Goal: Navigation & Orientation: Find specific page/section

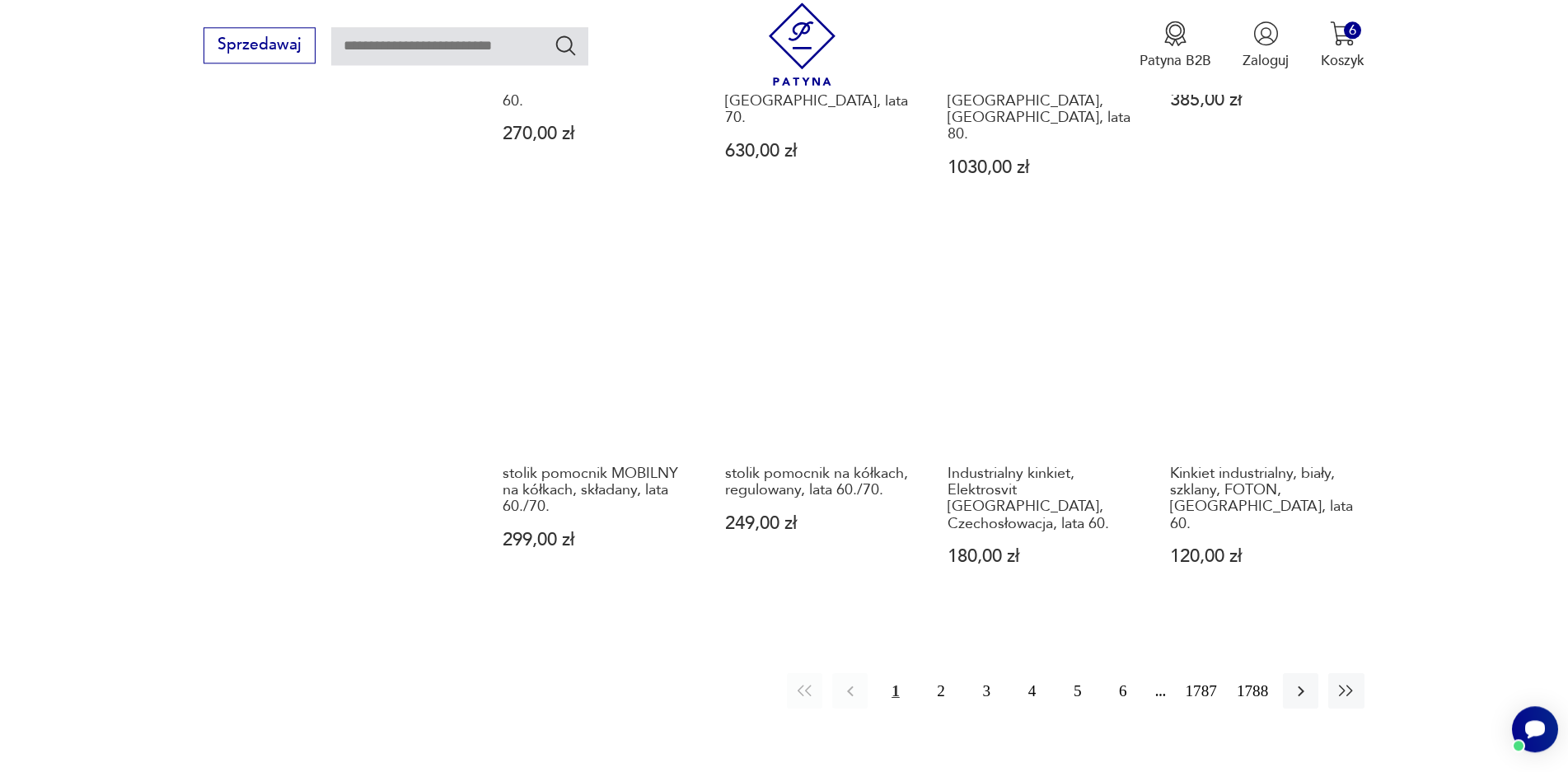
scroll to position [1613, 0]
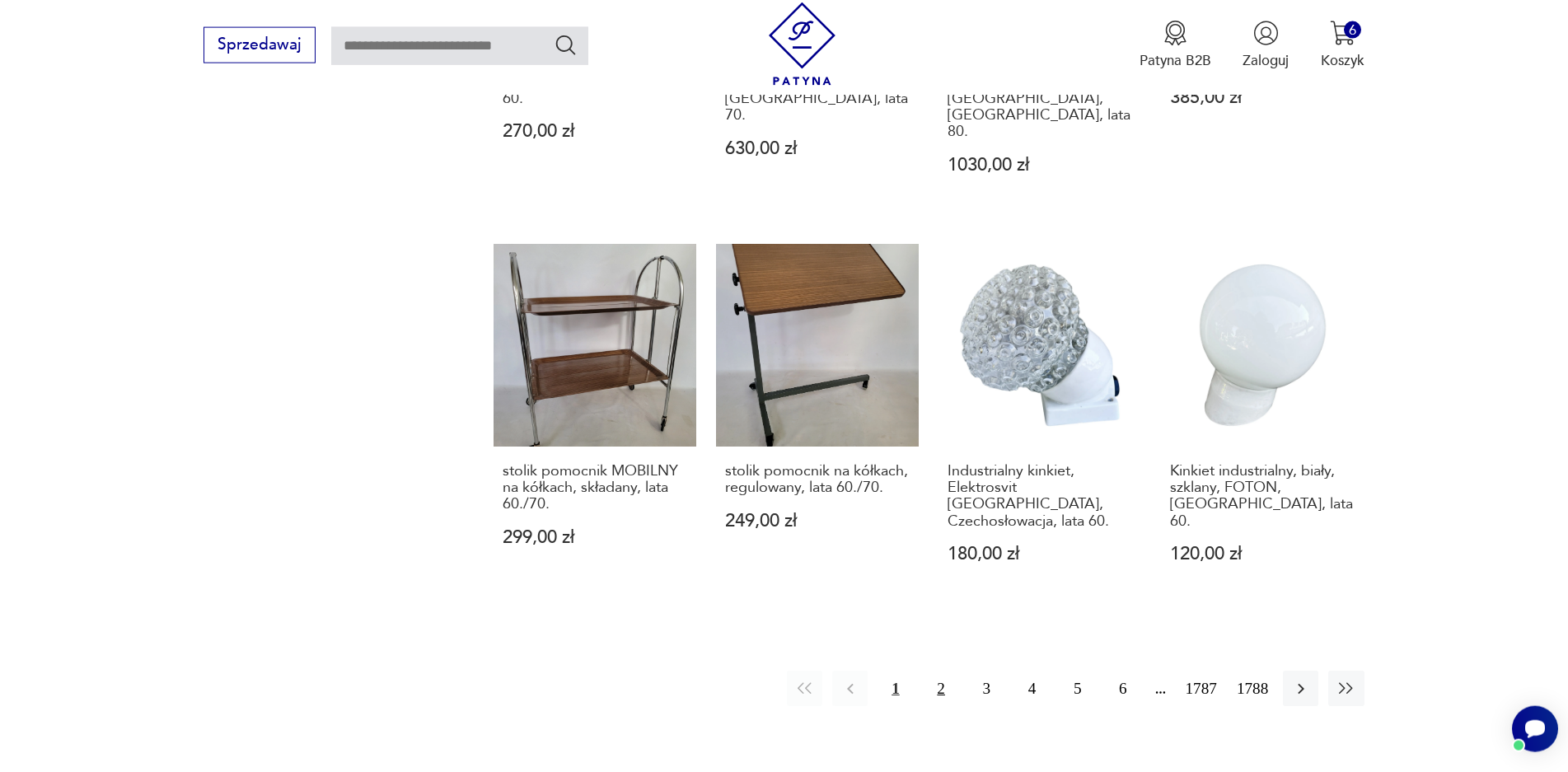
click at [943, 670] on button "2" at bounding box center [941, 687] width 35 height 35
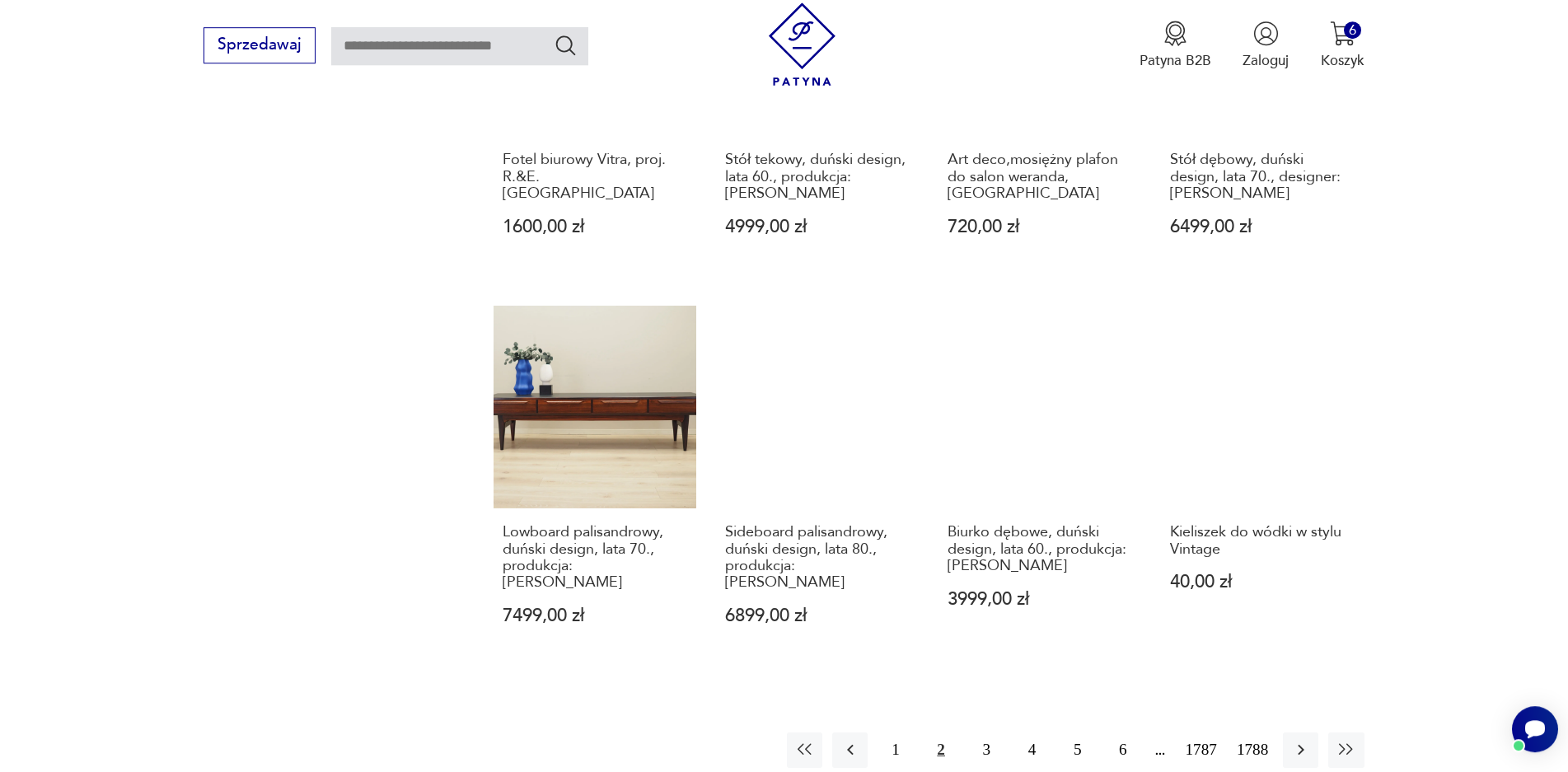
scroll to position [1455, 0]
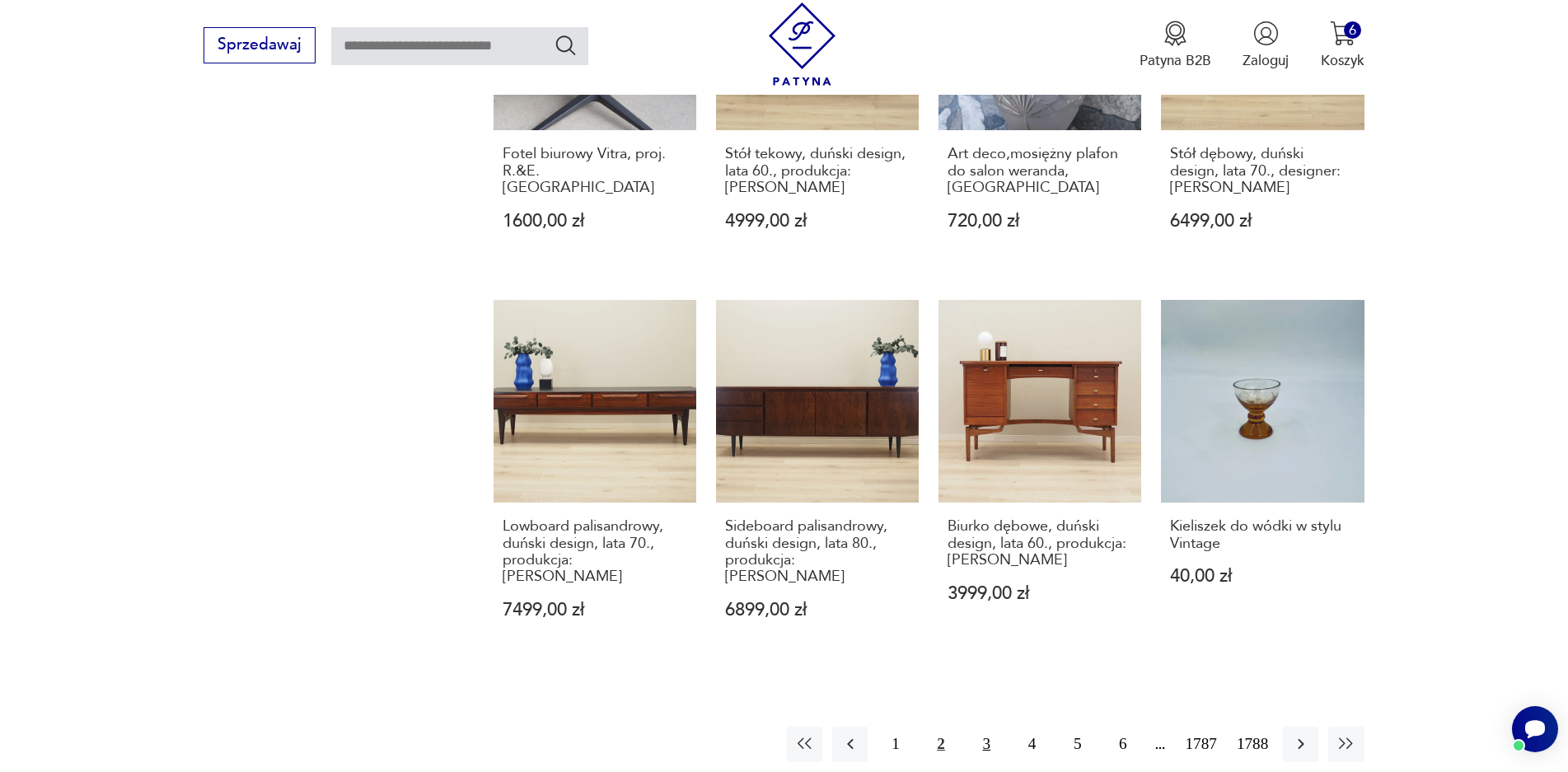
click at [978, 726] on button "3" at bounding box center [986, 743] width 35 height 35
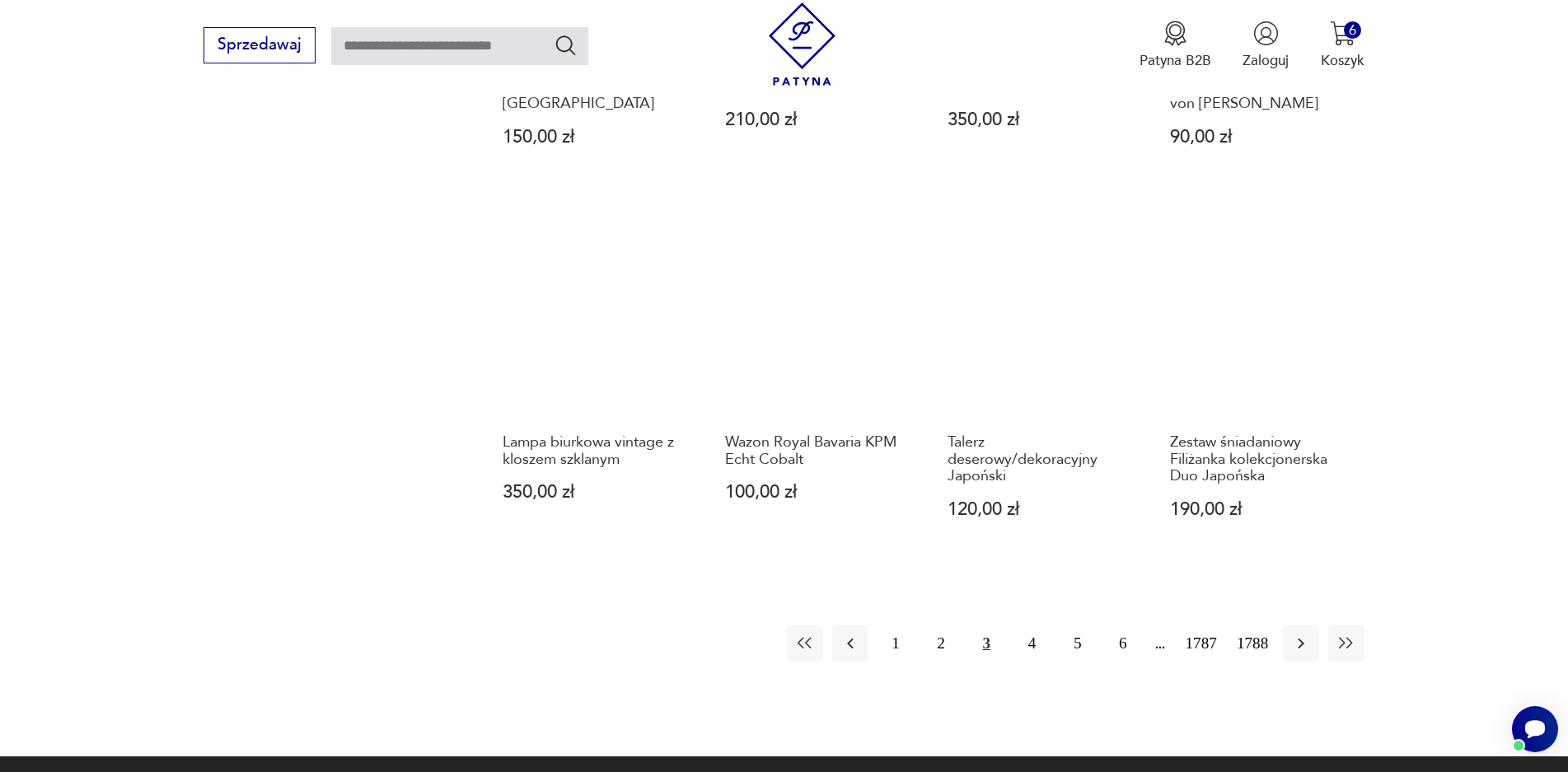
scroll to position [1534, 0]
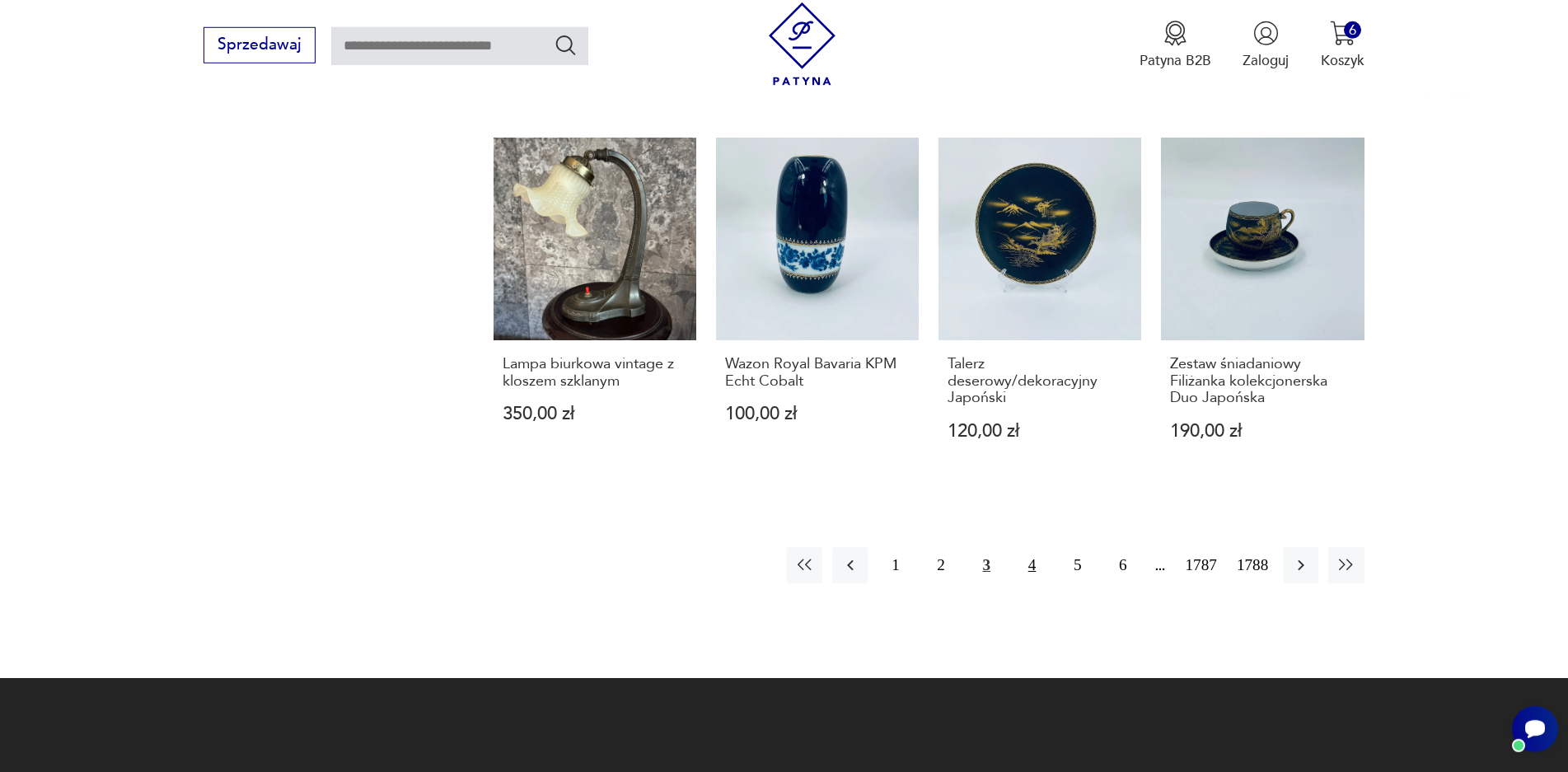
click at [1026, 550] on button "4" at bounding box center [1031, 564] width 35 height 35
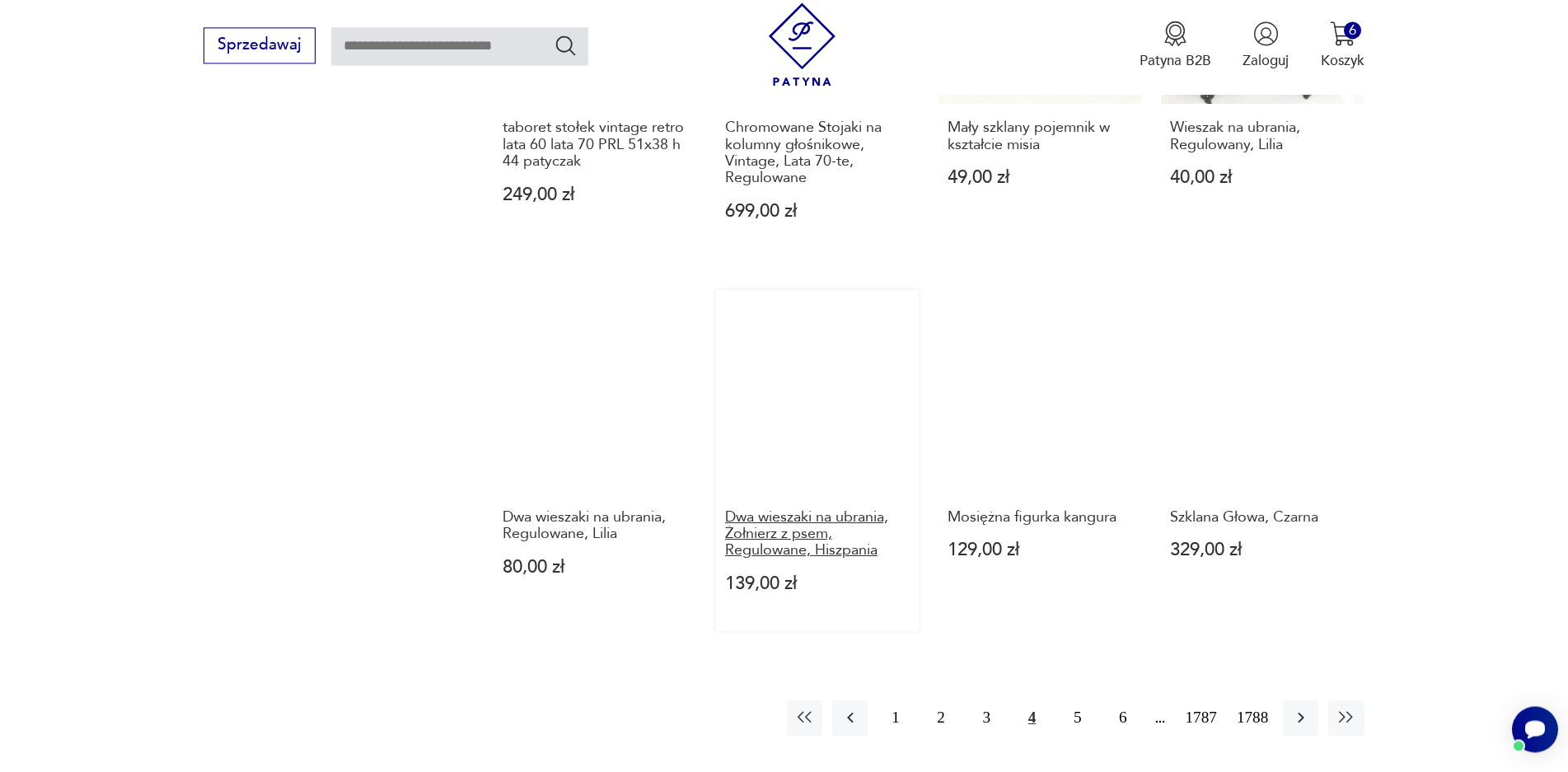
scroll to position [1377, 0]
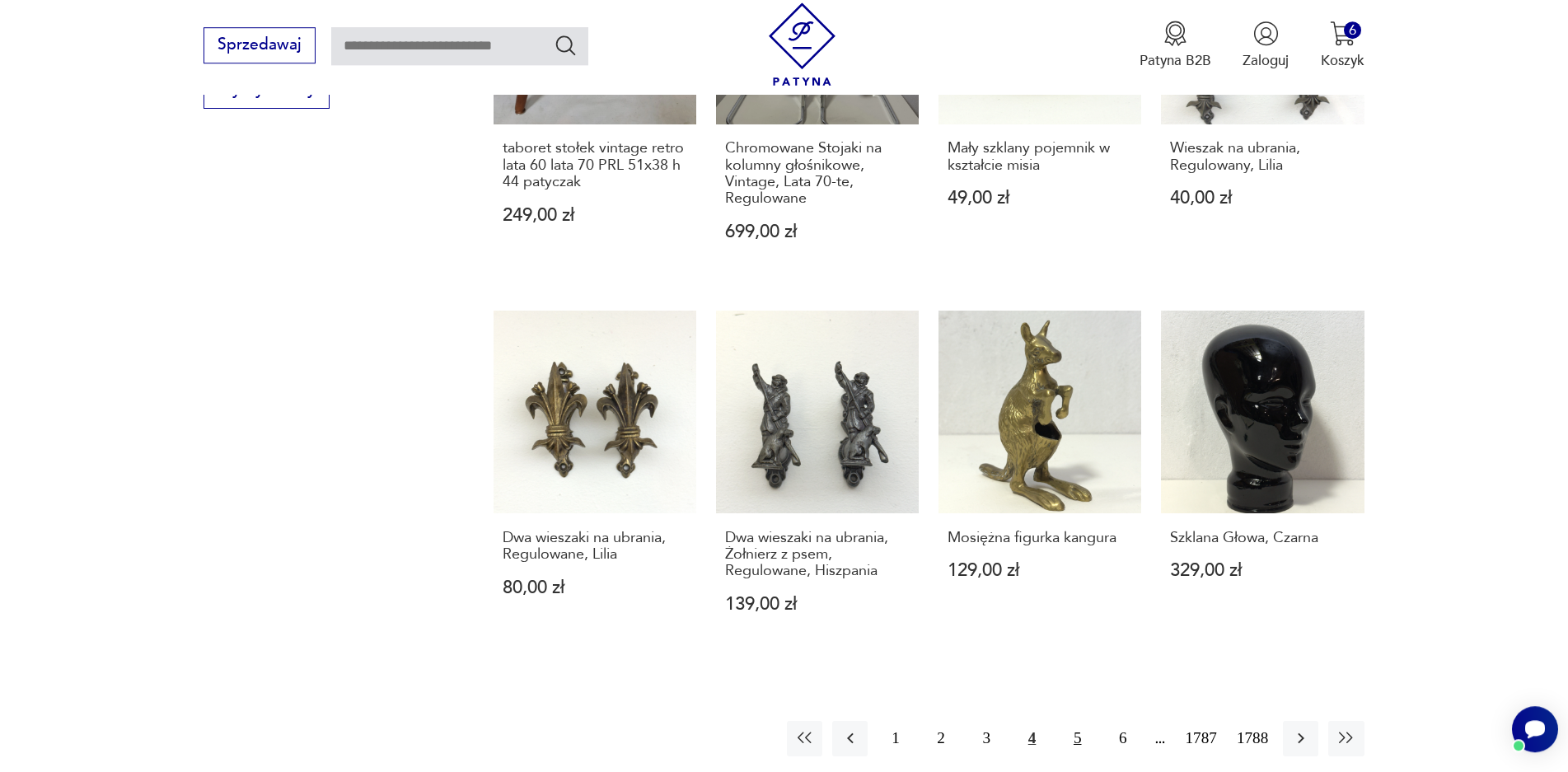
click at [1082, 741] on button "5" at bounding box center [1077, 738] width 35 height 35
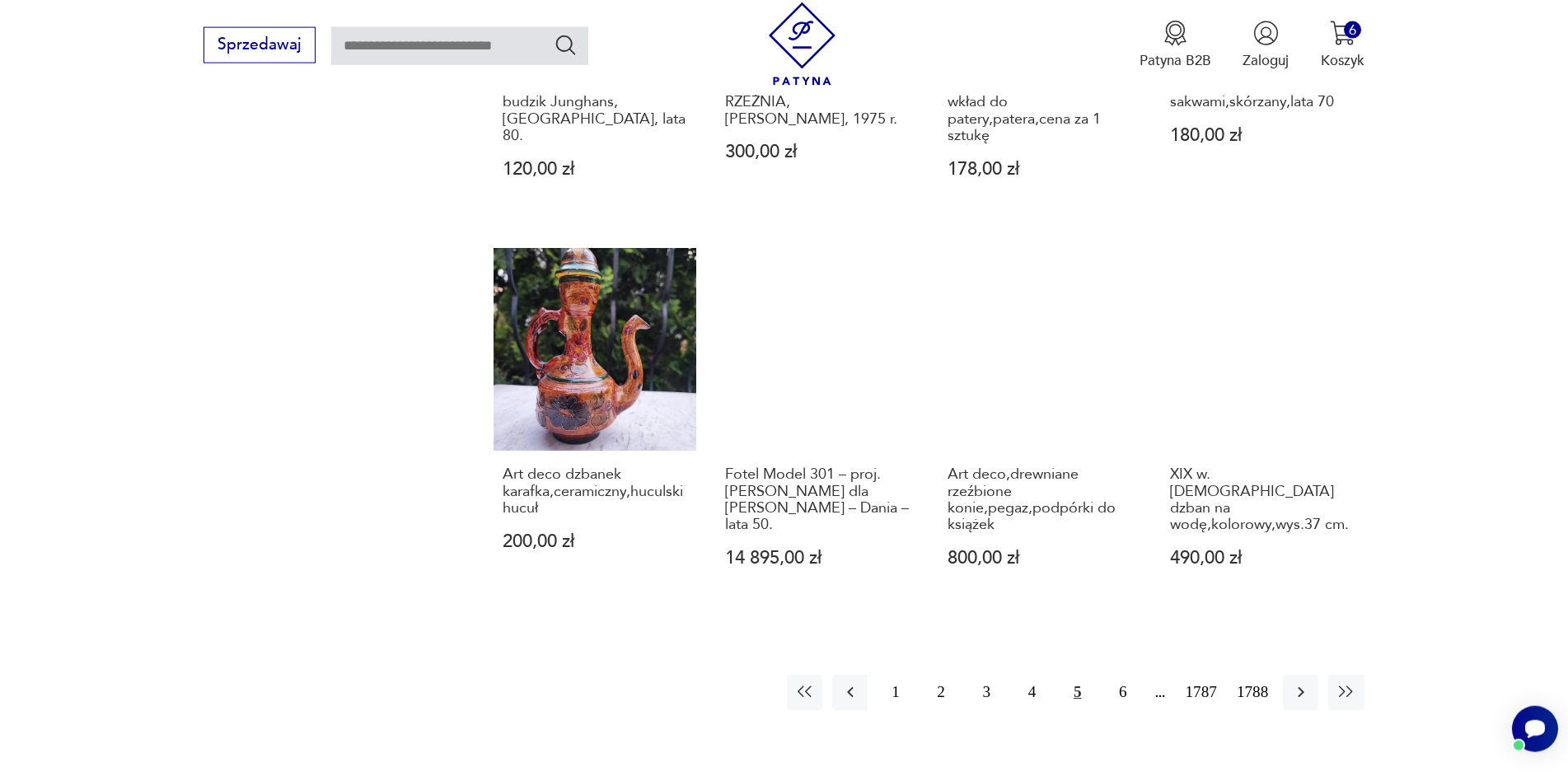
scroll to position [1534, 0]
